Goal: Information Seeking & Learning: Understand process/instructions

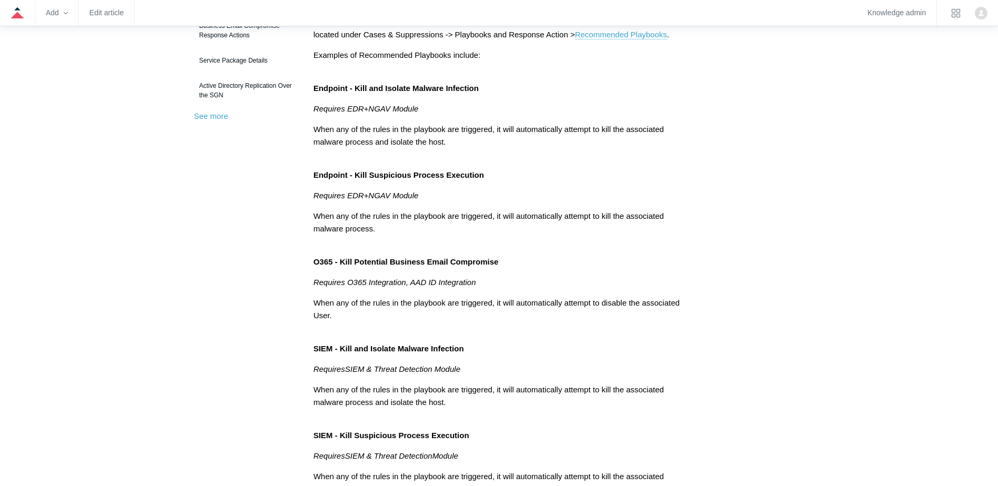
scroll to position [368, 0]
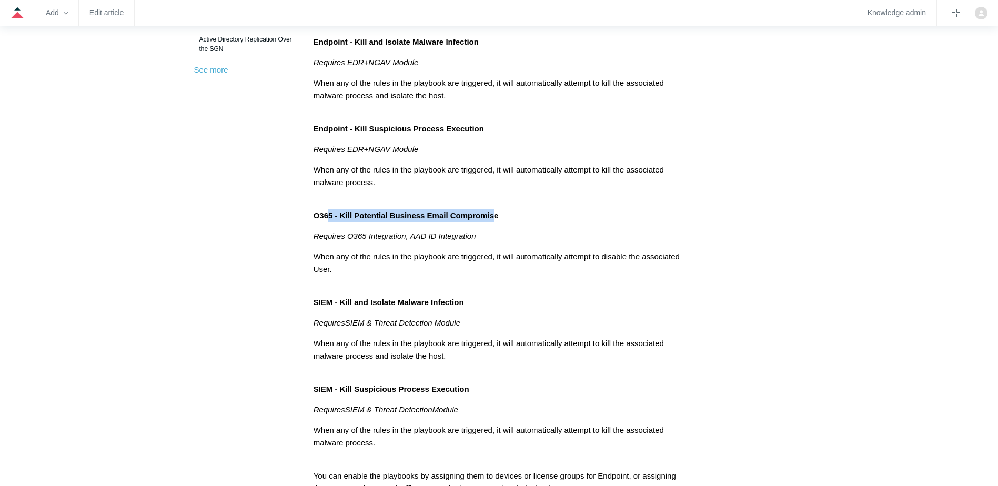
drag, startPoint x: 328, startPoint y: 215, endPoint x: 493, endPoint y: 214, distance: 165.3
click at [493, 214] on span "O365 - Kill Potential Business Email Compromise" at bounding box center [406, 215] width 185 height 9
drag, startPoint x: 493, startPoint y: 214, endPoint x: 334, endPoint y: 214, distance: 159.5
click at [335, 214] on span "O365 - Kill Potential Business Email Compromise" at bounding box center [406, 215] width 185 height 9
drag, startPoint x: 326, startPoint y: 211, endPoint x: 529, endPoint y: 211, distance: 202.6
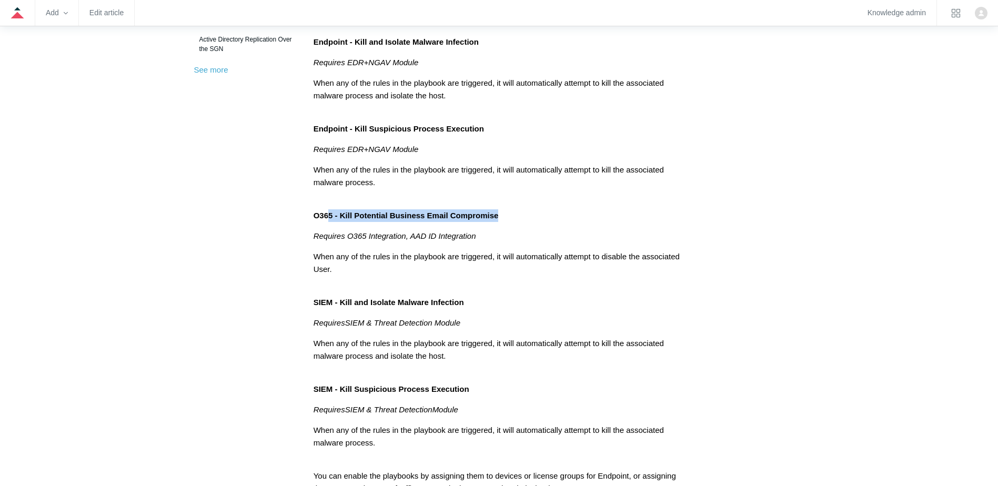
click at [529, 211] on p "O365 - Kill Potential Business Email Compromise" at bounding box center [500, 215] width 372 height 13
click at [333, 216] on span "O365 - Kill Potential Business Email Compromise" at bounding box center [406, 215] width 185 height 9
click at [339, 230] on p "Requires O365 Integration, AAD ID Integration" at bounding box center [500, 236] width 372 height 13
drag, startPoint x: 319, startPoint y: 239, endPoint x: 480, endPoint y: 239, distance: 160.5
click at [480, 239] on p "Requires O365 Integration, AAD ID Integration" at bounding box center [500, 236] width 372 height 13
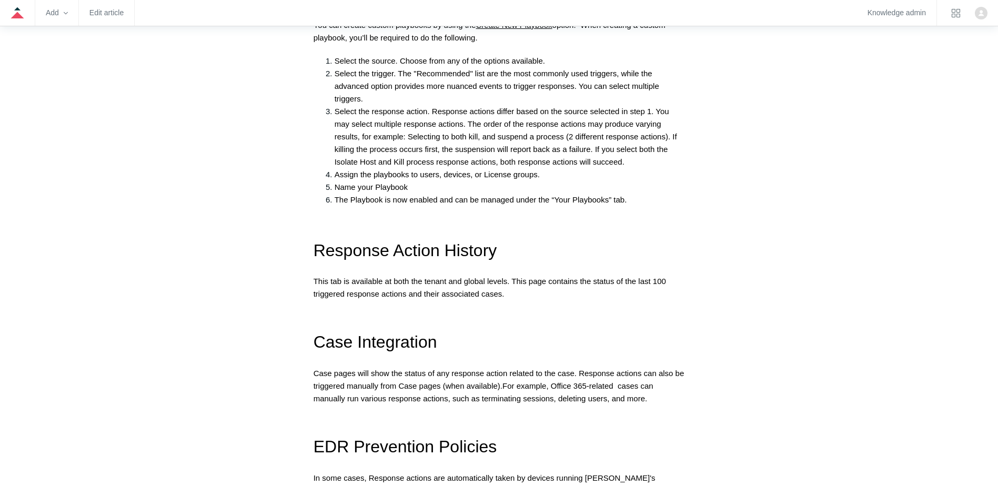
scroll to position [1526, 0]
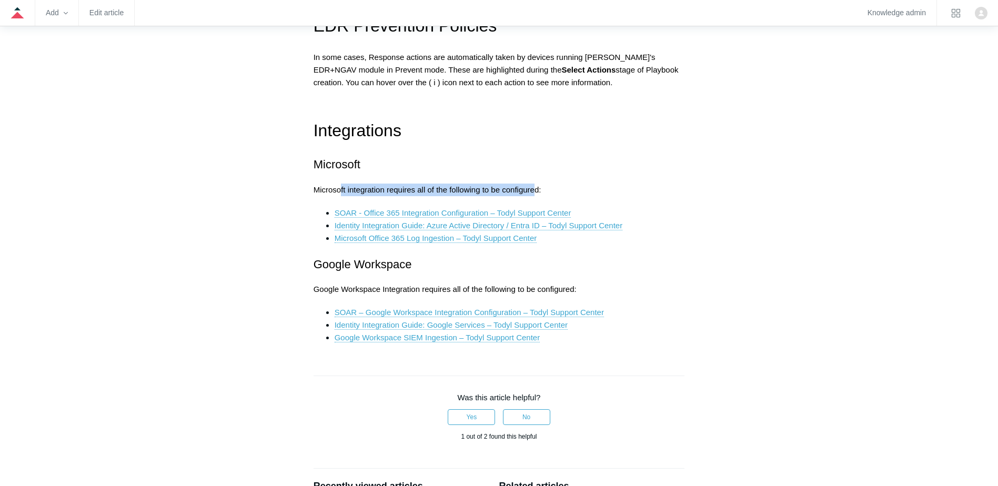
drag, startPoint x: 339, startPoint y: 191, endPoint x: 535, endPoint y: 190, distance: 195.8
click at [535, 190] on span "Microsoft integration requires all of the following to be configured:" at bounding box center [428, 189] width 228 height 9
click at [322, 186] on span "Microsoft integration requires all of the following to be configured:" at bounding box center [428, 189] width 228 height 9
drag, startPoint x: 402, startPoint y: 189, endPoint x: 575, endPoint y: 190, distance: 173.7
click at [575, 190] on p "Microsoft integration requires all of the following to be configured:" at bounding box center [500, 190] width 372 height 13
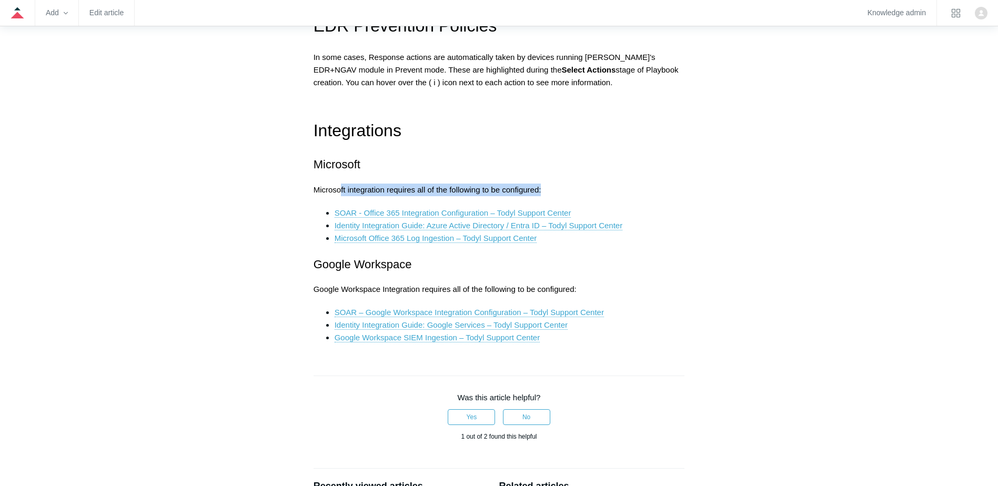
click at [435, 188] on span "Microsoft integration requires all of the following to be configured:" at bounding box center [428, 189] width 228 height 9
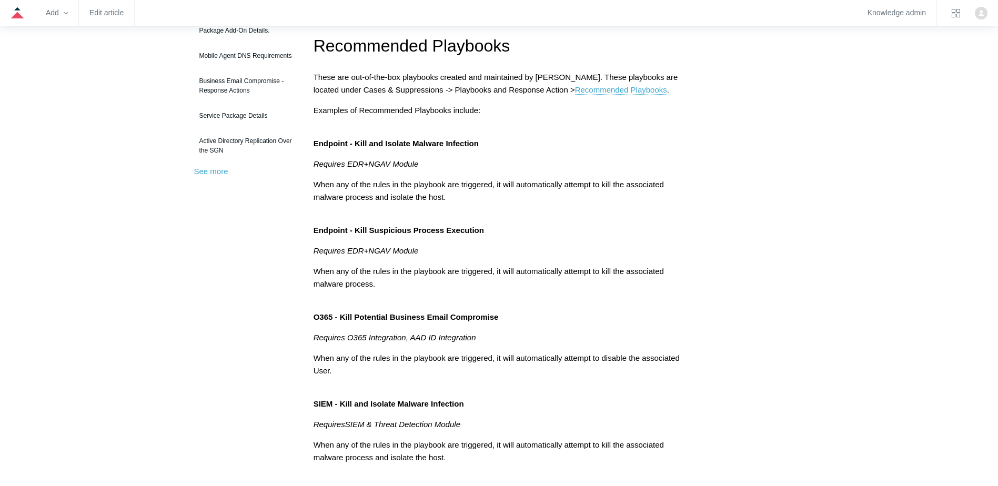
scroll to position [53, 0]
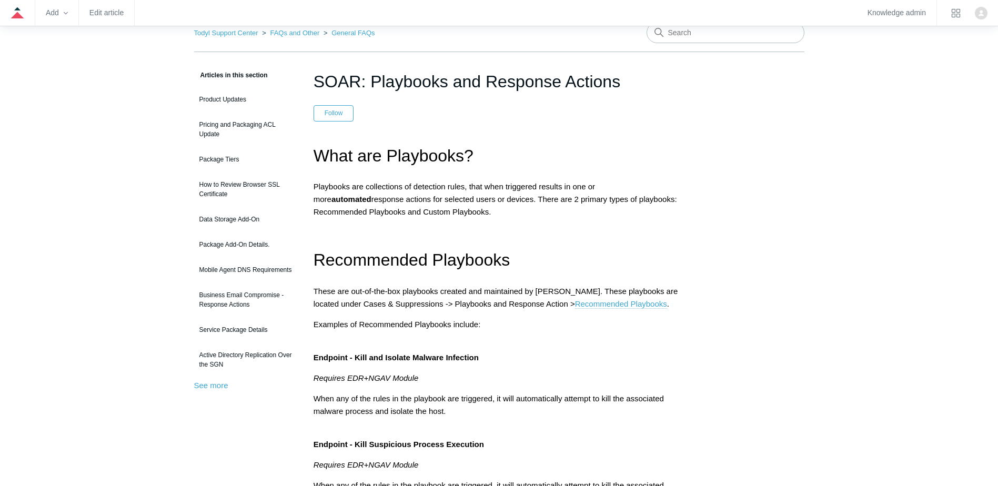
click at [581, 302] on link "Recommended Playbooks" at bounding box center [621, 303] width 92 height 9
click at [665, 37] on input "Search" at bounding box center [726, 32] width 158 height 21
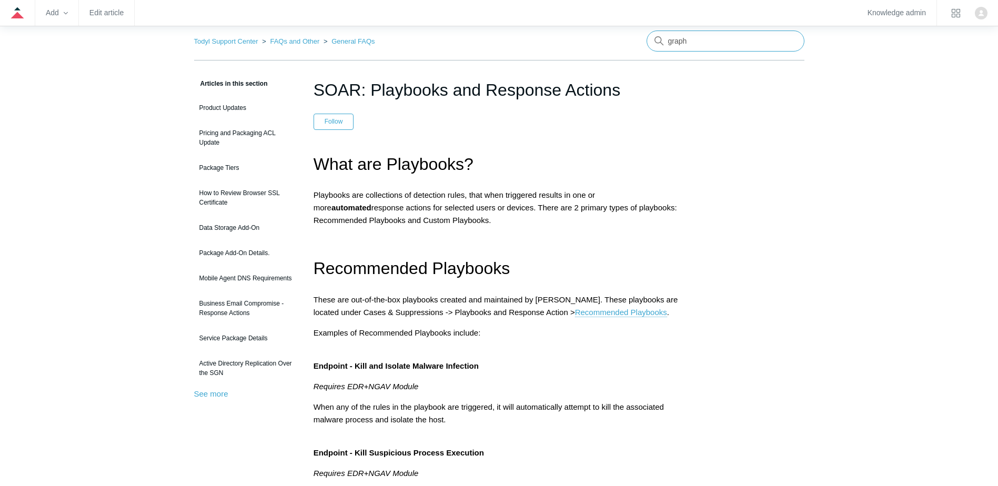
type input "graph"
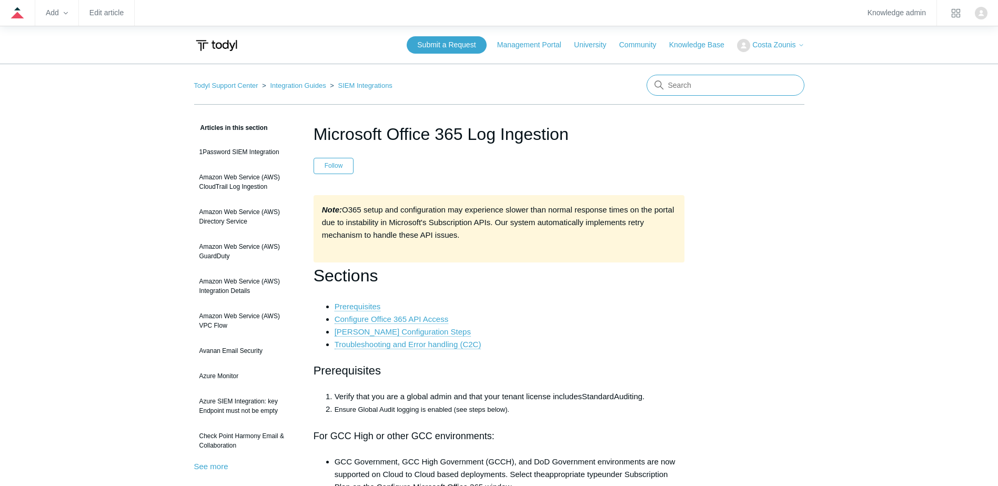
click at [703, 88] on input "Search" at bounding box center [726, 85] width 158 height 21
type input "graph"
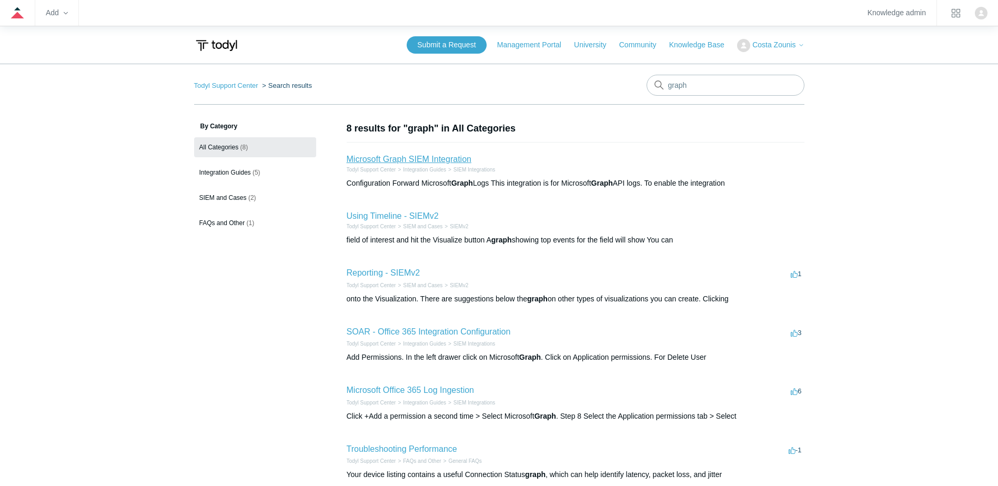
click at [434, 155] on link "Microsoft Graph SIEM Integration" at bounding box center [409, 159] width 125 height 9
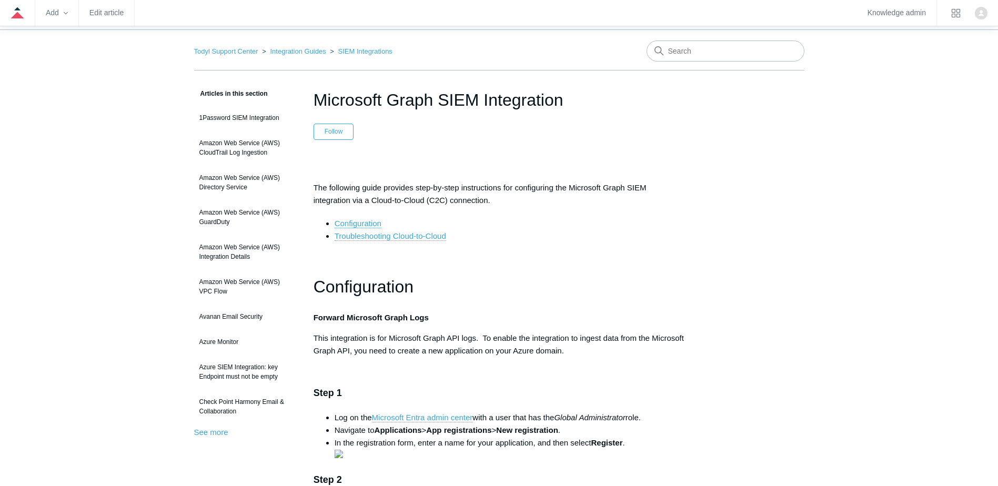
scroll to position [53, 0]
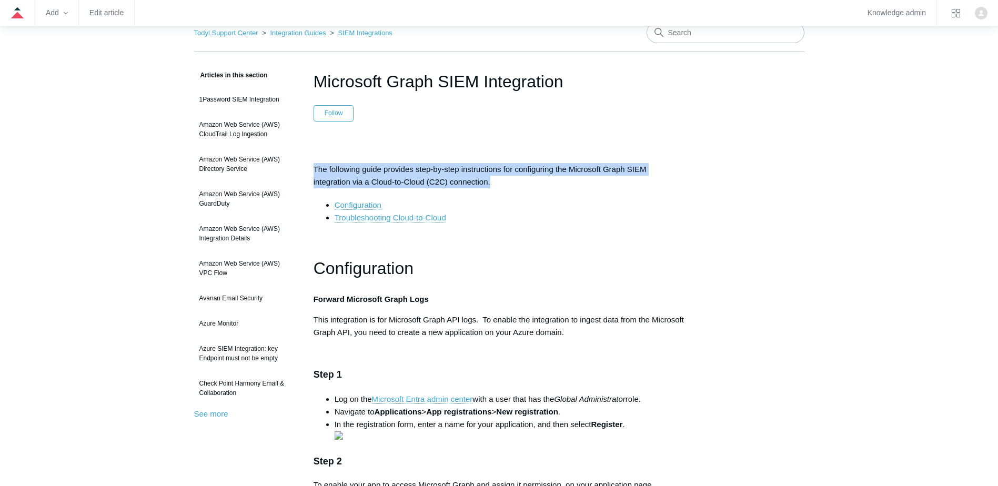
drag, startPoint x: 344, startPoint y: 170, endPoint x: 515, endPoint y: 184, distance: 172.1
drag, startPoint x: 515, startPoint y: 184, endPoint x: 504, endPoint y: 182, distance: 11.7
click at [513, 186] on p "The following guide provides step-by-step instructions for configuring the Micr…" at bounding box center [500, 175] width 372 height 25
drag, startPoint x: 497, startPoint y: 181, endPoint x: 313, endPoint y: 171, distance: 183.9
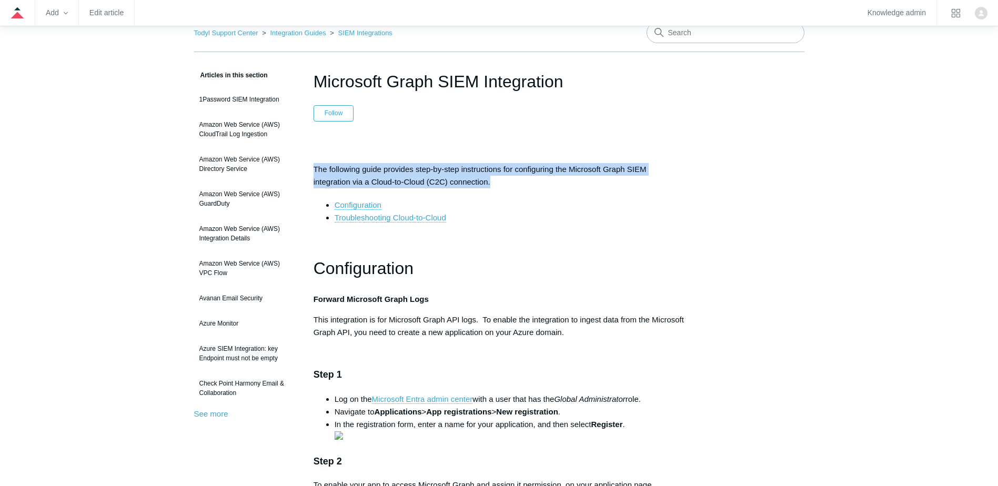
click at [314, 171] on p "The following guide provides step-by-step instructions for configuring the Micr…" at bounding box center [500, 175] width 372 height 25
drag, startPoint x: 310, startPoint y: 165, endPoint x: 523, endPoint y: 179, distance: 213.6
drag, startPoint x: 523, startPoint y: 179, endPoint x: 495, endPoint y: 188, distance: 29.8
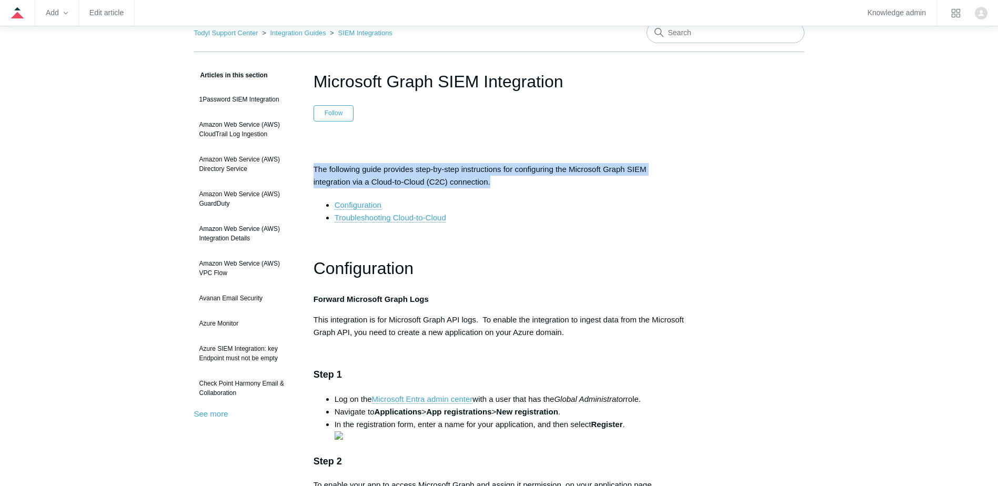
click at [504, 183] on p "The following guide provides step-by-step instructions for configuring the Micr…" at bounding box center [500, 175] width 372 height 25
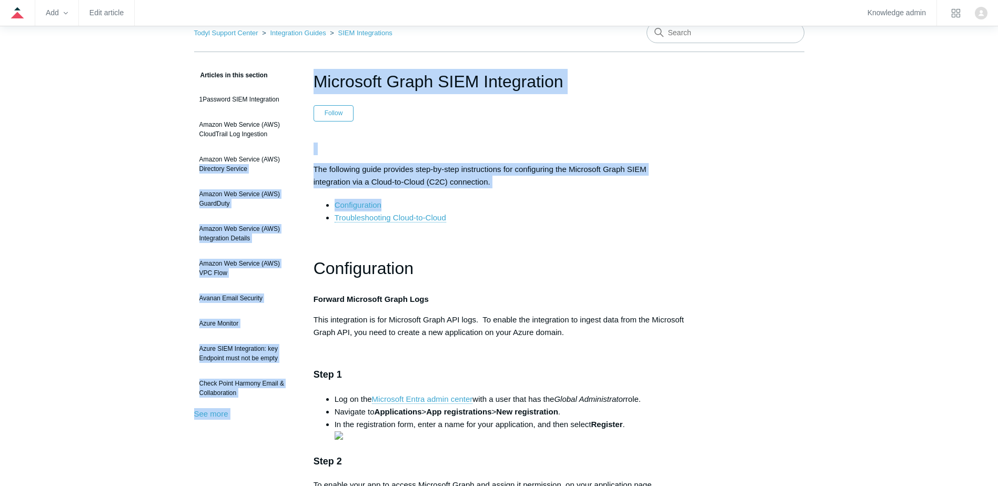
drag, startPoint x: 502, startPoint y: 189, endPoint x: 299, endPoint y: 162, distance: 204.5
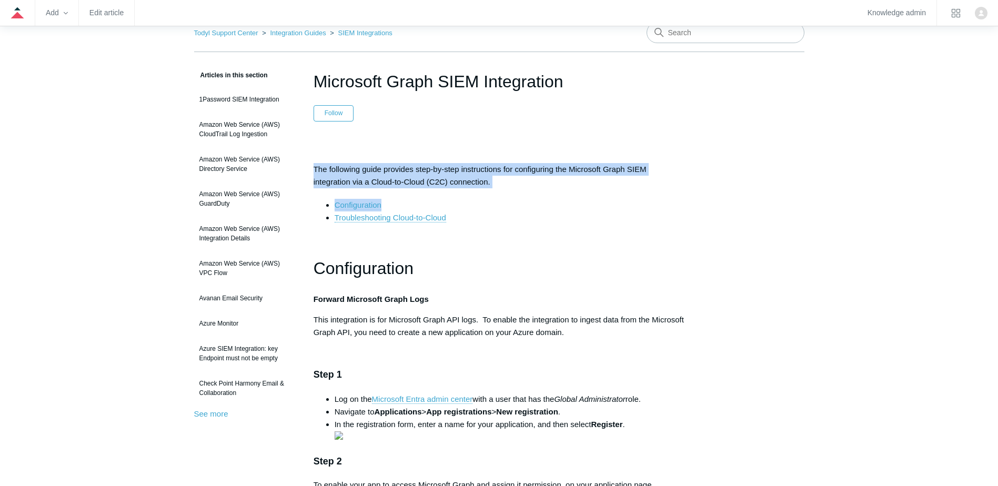
drag, startPoint x: 299, startPoint y: 162, endPoint x: 316, endPoint y: 166, distance: 18.0
click at [316, 166] on p "The following guide provides step-by-step instructions for configuring the Micr…" at bounding box center [500, 175] width 372 height 25
click at [316, 167] on p "The following guide provides step-by-step instructions for configuring the Micr…" at bounding box center [500, 175] width 372 height 25
drag, startPoint x: 316, startPoint y: 167, endPoint x: 327, endPoint y: 163, distance: 12.3
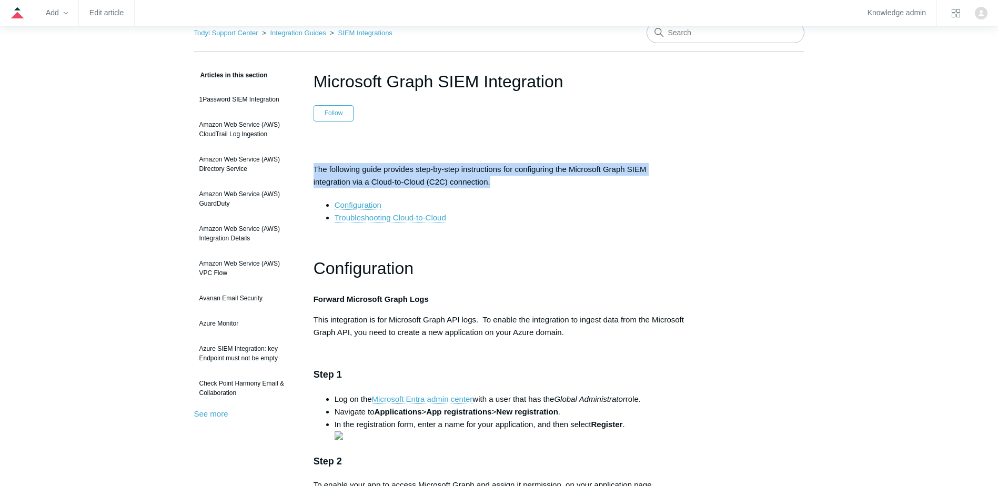
drag, startPoint x: 311, startPoint y: 168, endPoint x: 508, endPoint y: 182, distance: 197.3
click at [508, 182] on p "The following guide provides step-by-step instructions for configuring the Micr…" at bounding box center [500, 175] width 372 height 25
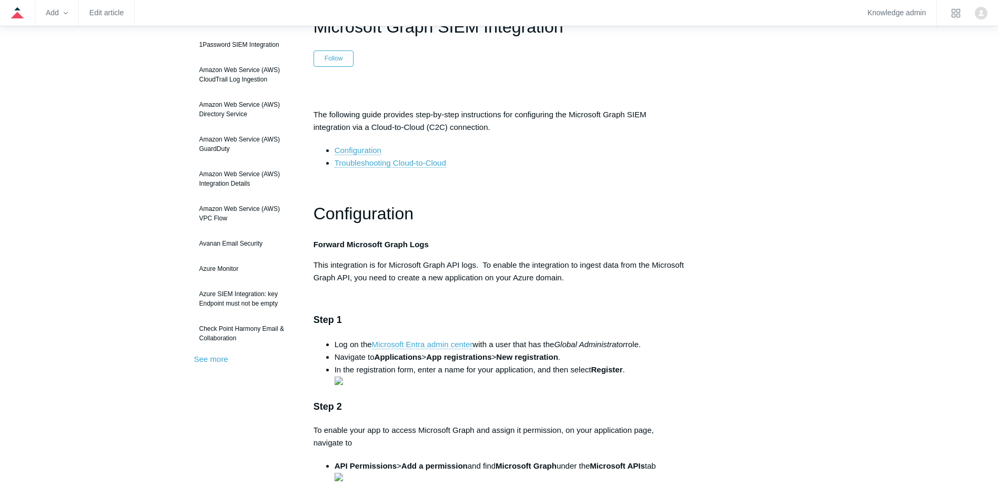
scroll to position [158, 0]
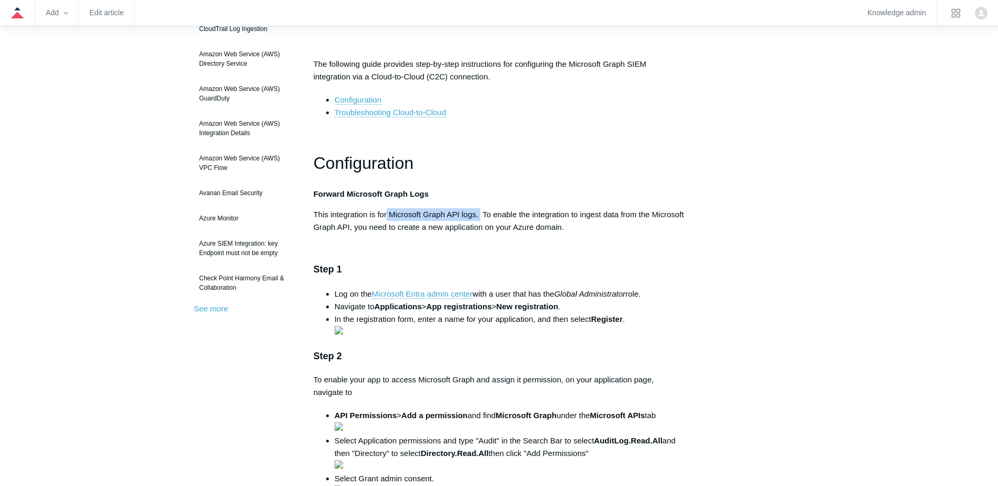
drag, startPoint x: 388, startPoint y: 215, endPoint x: 481, endPoint y: 215, distance: 92.1
click at [481, 215] on p "This integration is for Microsoft Graph API logs. To enable the integration to …" at bounding box center [500, 220] width 372 height 25
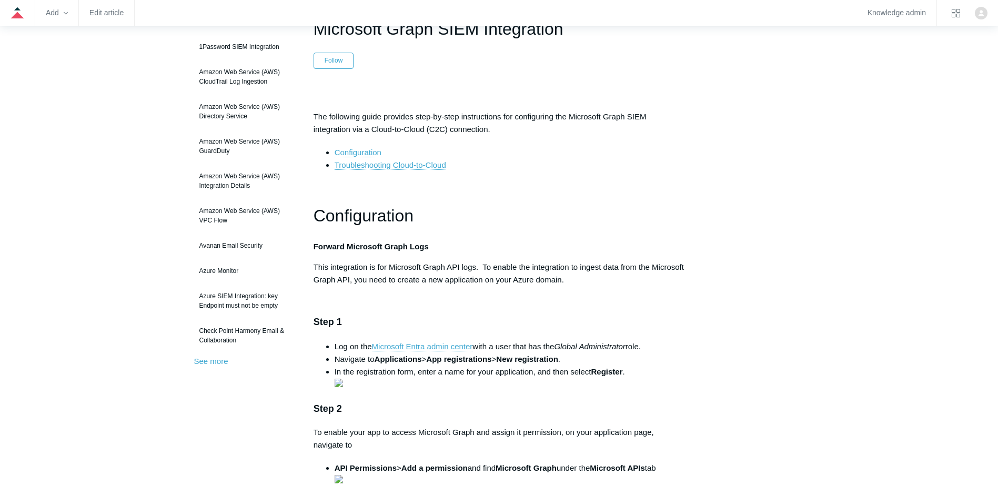
scroll to position [53, 0]
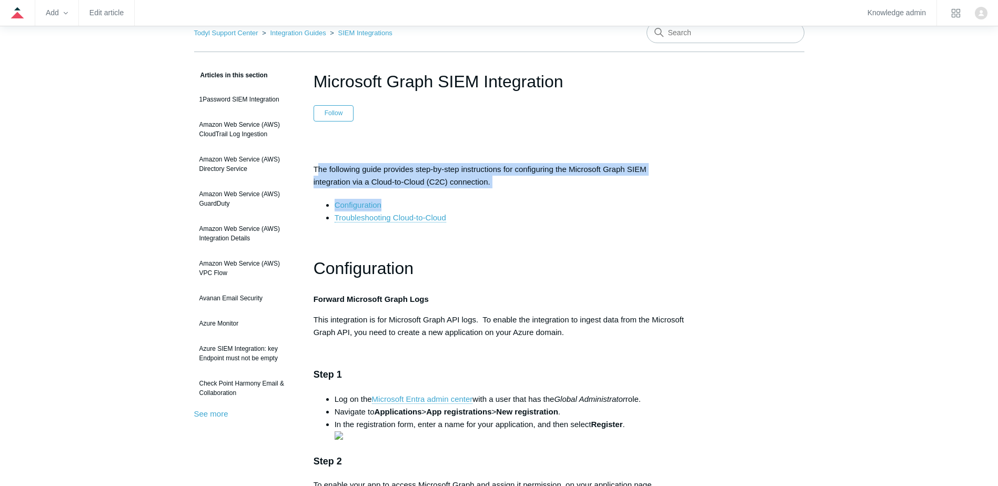
drag, startPoint x: 316, startPoint y: 168, endPoint x: 521, endPoint y: 193, distance: 205.7
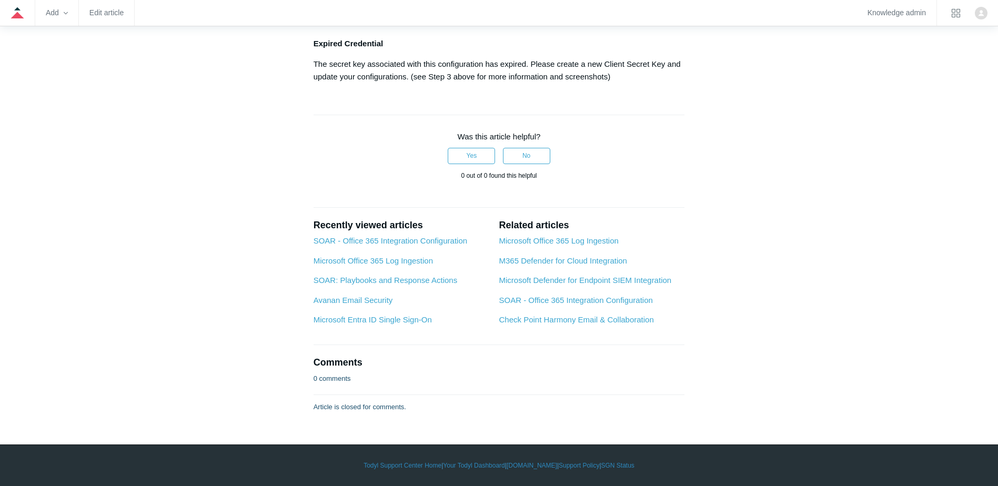
scroll to position [3158, 0]
drag, startPoint x: 305, startPoint y: 192, endPoint x: 537, endPoint y: 235, distance: 236.6
drag, startPoint x: 537, startPoint y: 235, endPoint x: 333, endPoint y: 261, distance: 206.4
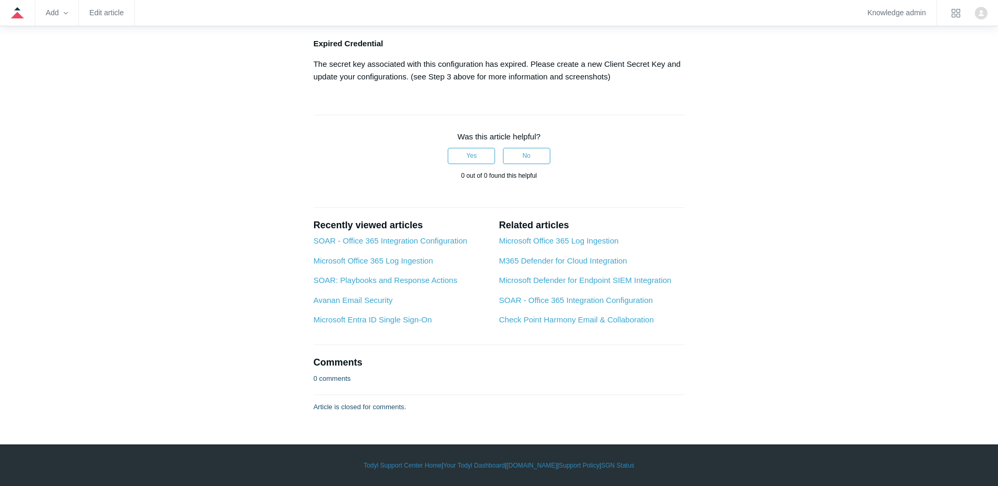
drag, startPoint x: 302, startPoint y: 259, endPoint x: 606, endPoint y: 275, distance: 304.1
drag, startPoint x: 539, startPoint y: 272, endPoint x: 309, endPoint y: 267, distance: 230.6
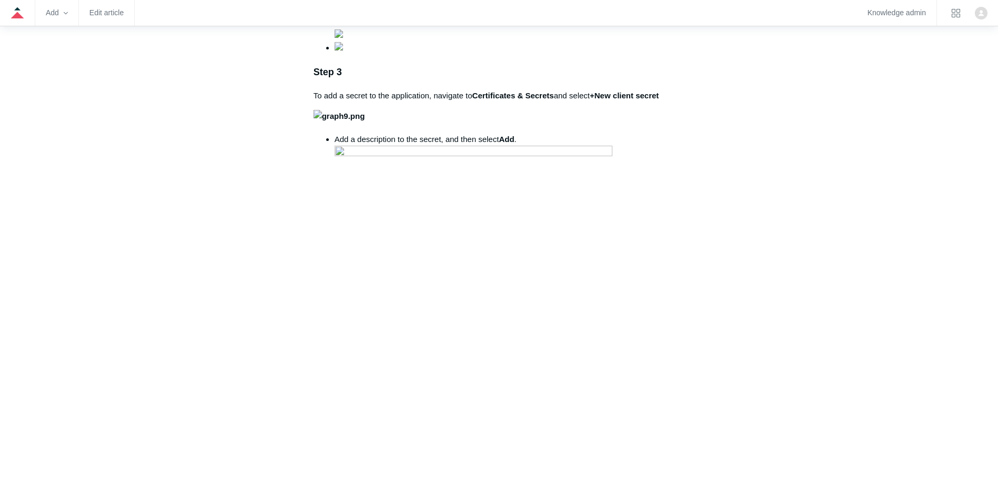
scroll to position [632, 0]
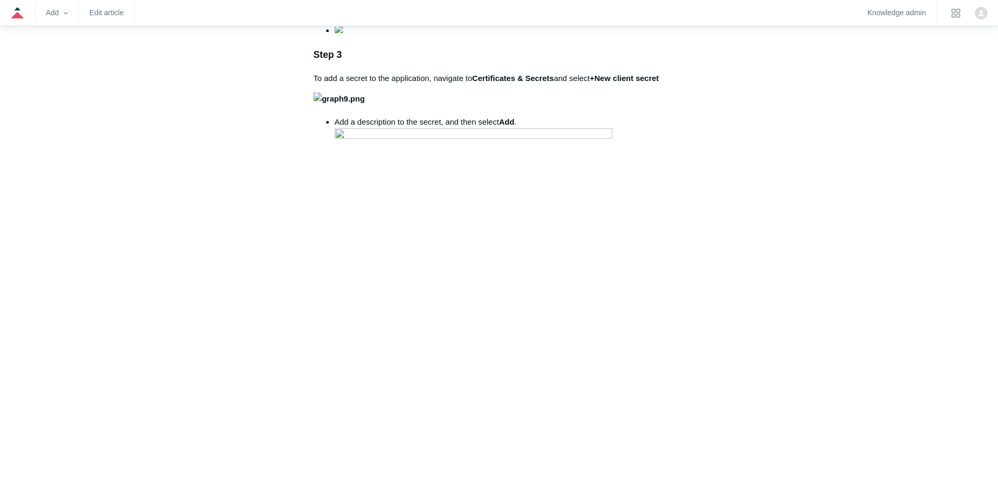
drag, startPoint x: 575, startPoint y: 192, endPoint x: 667, endPoint y: 191, distance: 91.6
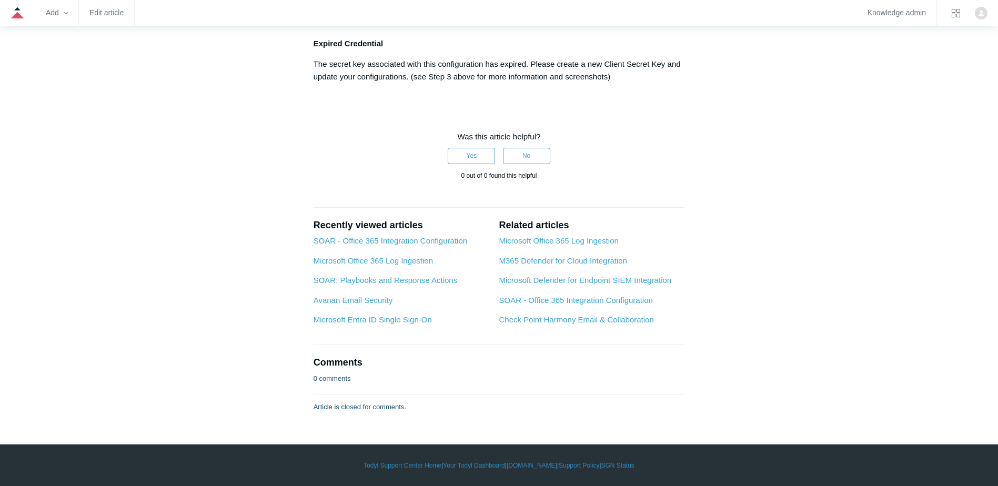
scroll to position [2526, 0]
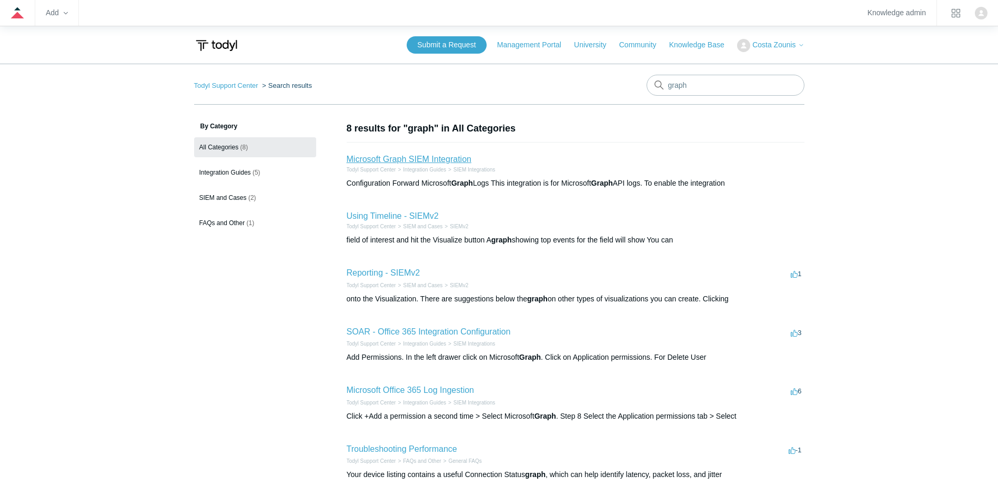
click at [428, 155] on link "Microsoft Graph SIEM Integration" at bounding box center [409, 159] width 125 height 9
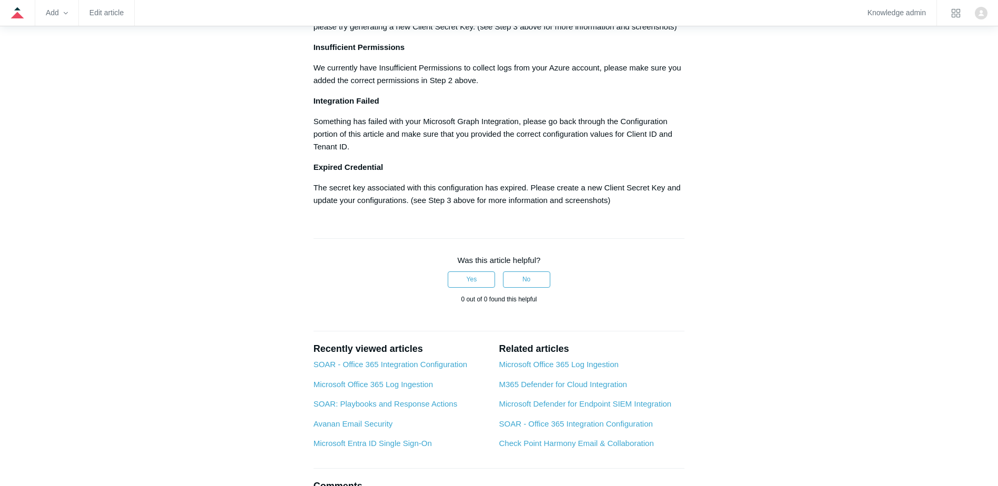
scroll to position [1474, 0]
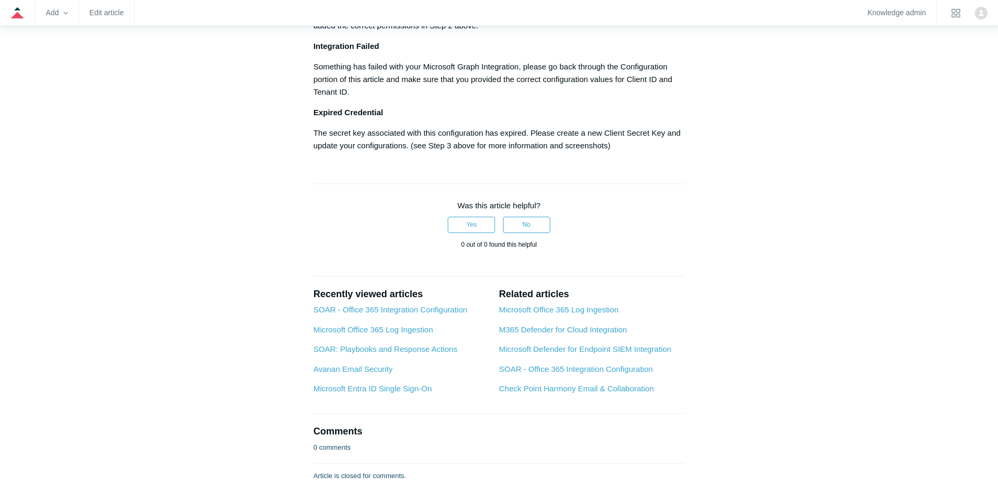
drag, startPoint x: 440, startPoint y: 355, endPoint x: 684, endPoint y: 373, distance: 244.9
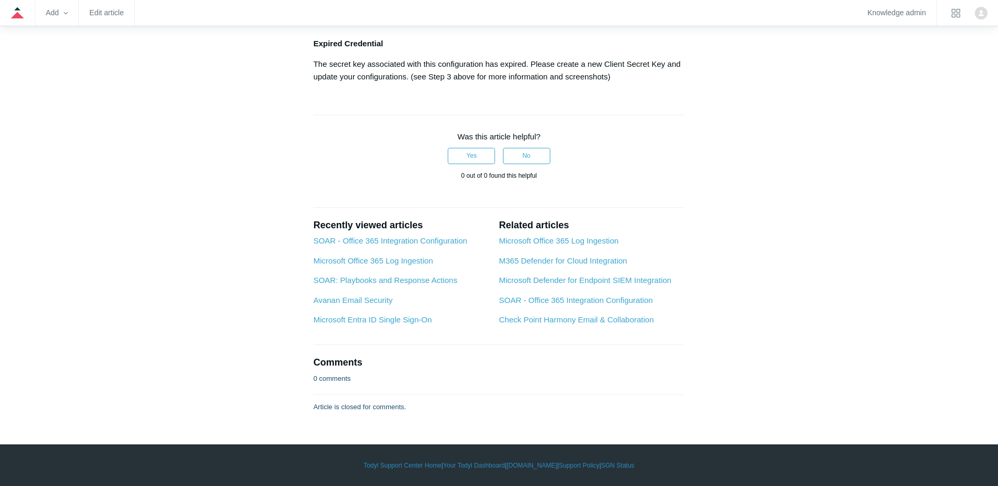
scroll to position [2368, 0]
drag, startPoint x: 341, startPoint y: 278, endPoint x: 472, endPoint y: 292, distance: 132.2
drag, startPoint x: 372, startPoint y: 372, endPoint x: 448, endPoint y: 372, distance: 76.3
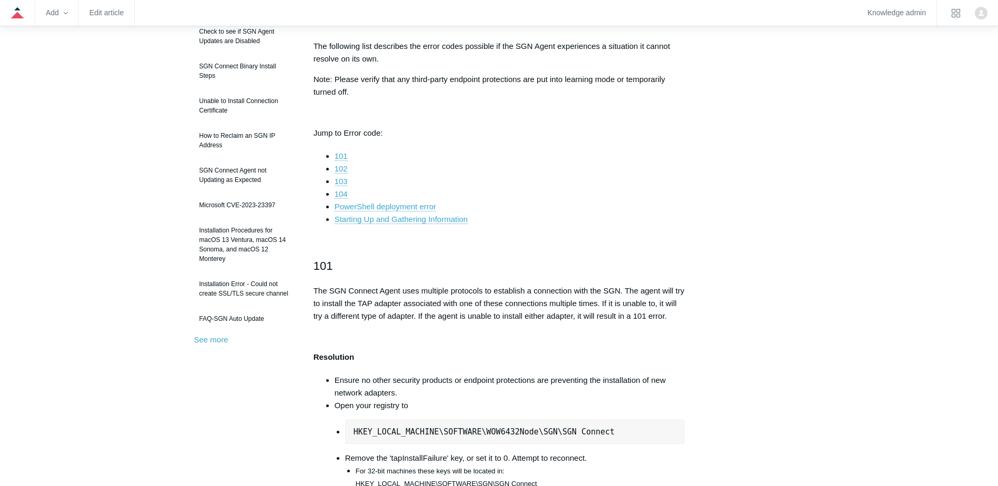
scroll to position [263, 0]
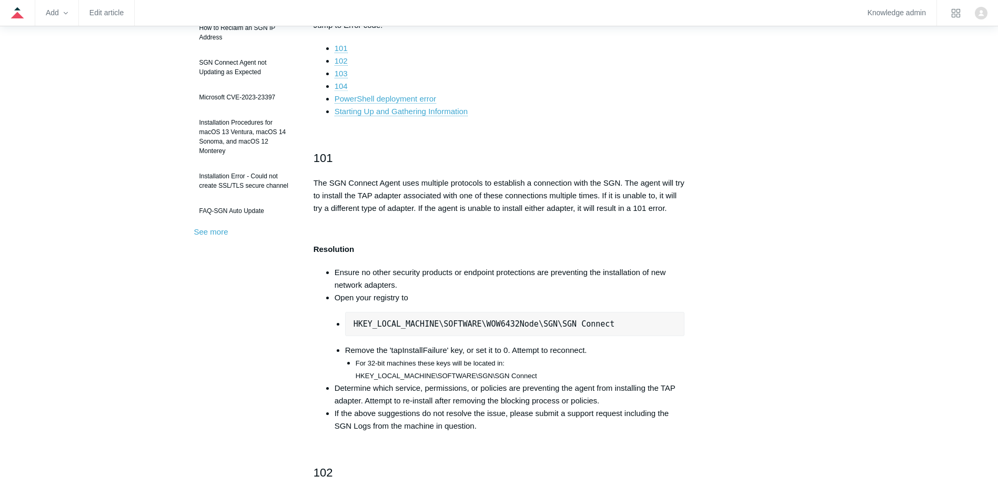
click at [343, 82] on link "104" at bounding box center [341, 86] width 13 height 9
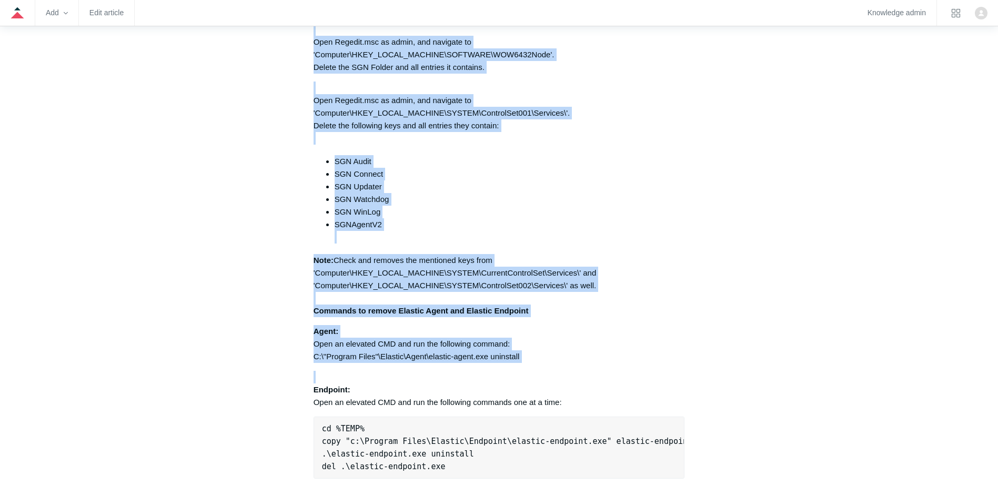
scroll to position [2582, 0]
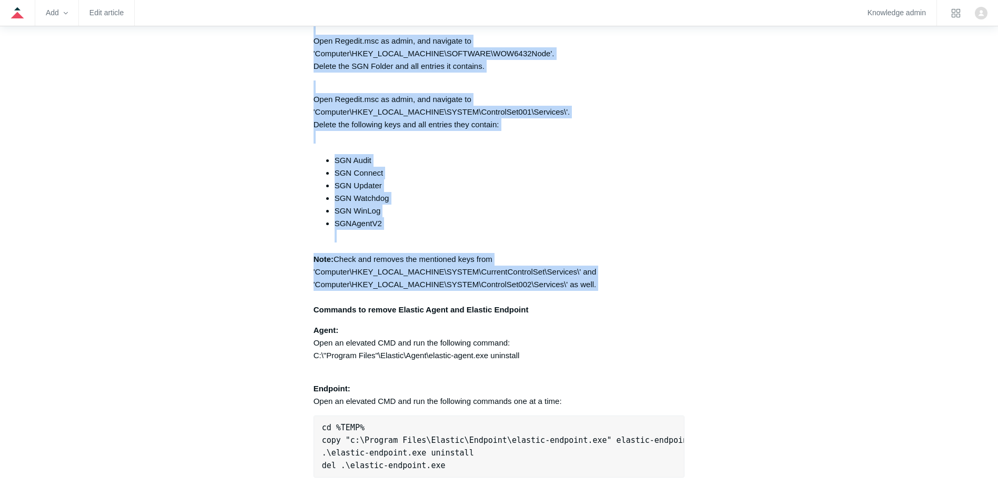
drag, startPoint x: 313, startPoint y: 198, endPoint x: 585, endPoint y: 299, distance: 289.8
copy div "Navigate to `C:\Program Files\SGN Connect & C:\ProgramData\SGN Connect and dele…"
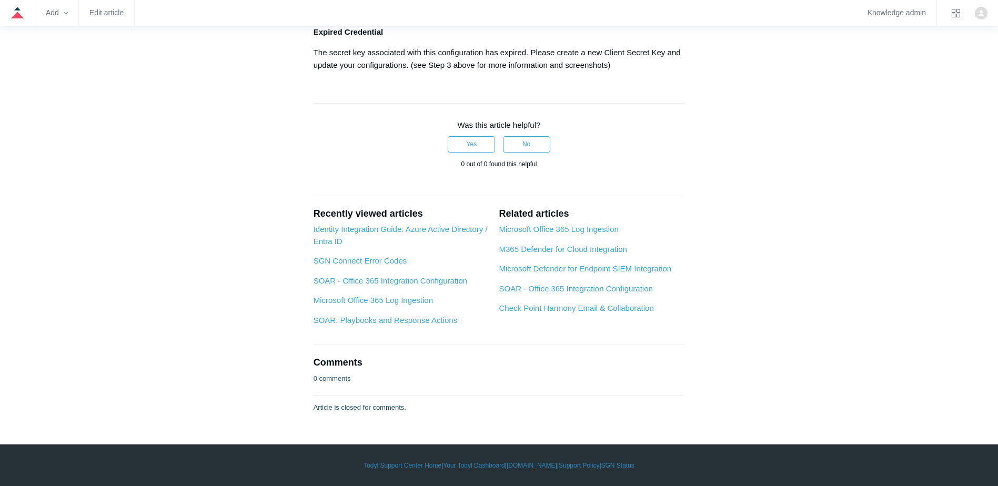
scroll to position [1728, 0]
